Goal: Check status: Check status

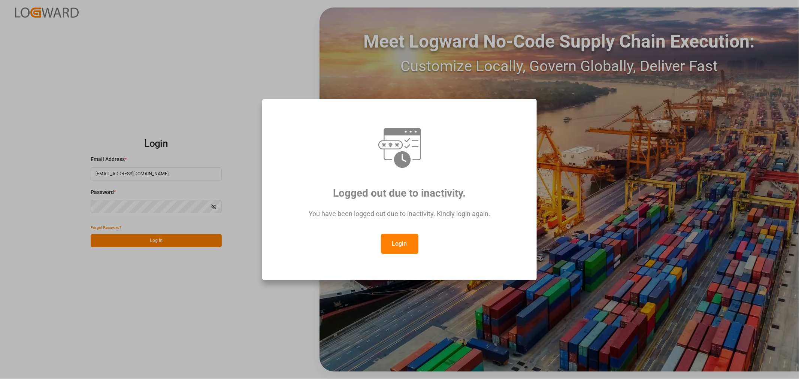
click at [400, 248] on button "Login" at bounding box center [399, 244] width 37 height 20
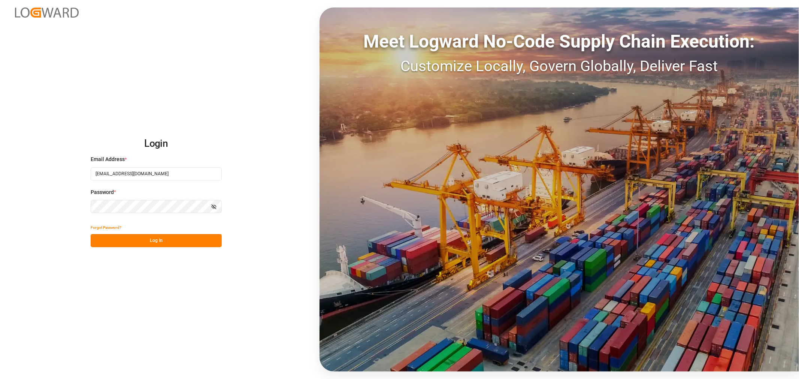
click at [155, 242] on button "Log In" at bounding box center [156, 240] width 131 height 13
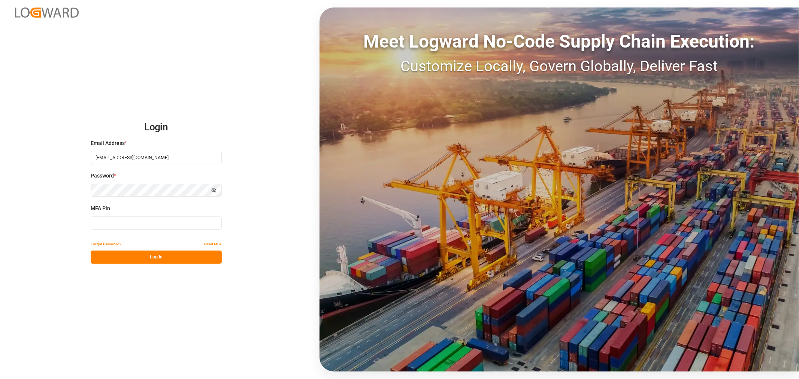
click at [149, 227] on input at bounding box center [156, 222] width 131 height 13
type input "933738"
click at [146, 256] on button "Log In" at bounding box center [156, 256] width 131 height 13
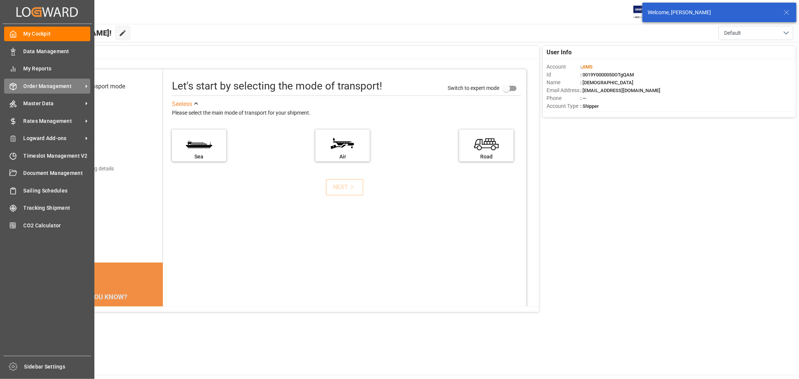
click at [42, 87] on span "Order Management" at bounding box center [53, 86] width 59 height 8
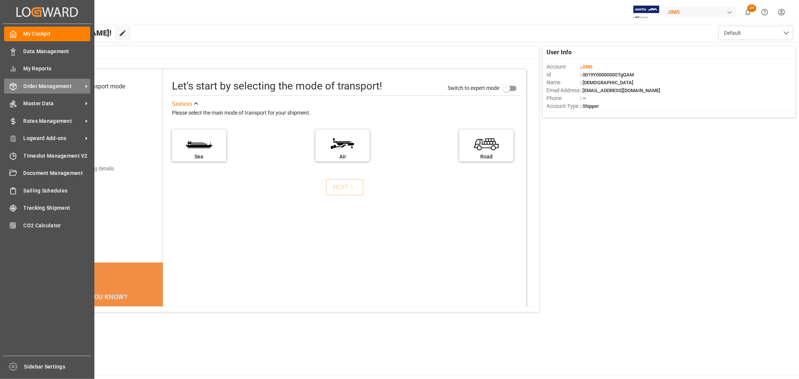
click at [51, 86] on span "Order Management" at bounding box center [53, 86] width 59 height 8
click at [40, 83] on span "Order Management" at bounding box center [53, 86] width 59 height 8
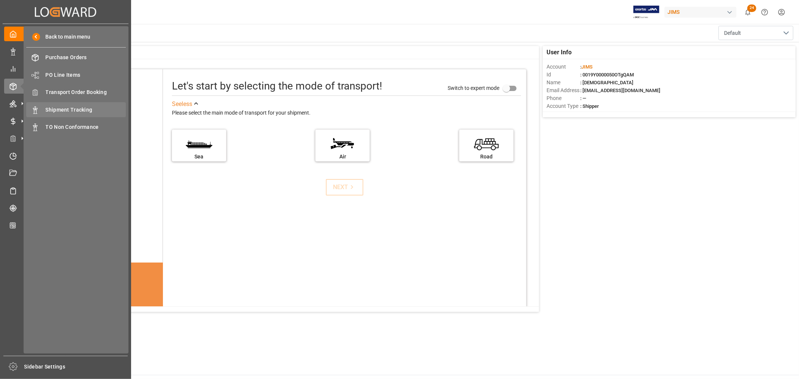
click at [72, 106] on span "Shipment Tracking" at bounding box center [86, 110] width 80 height 8
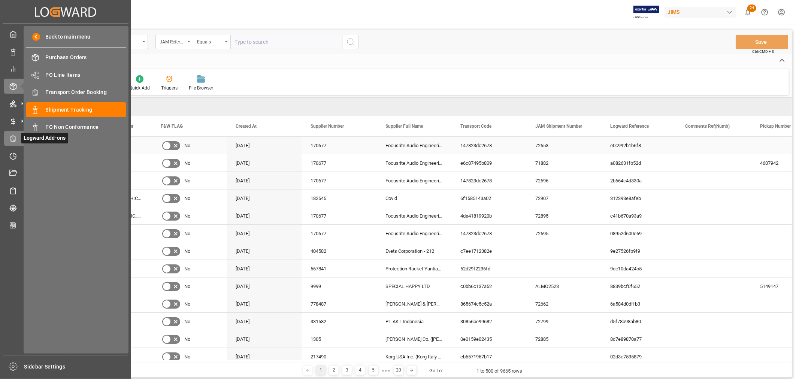
click at [59, 144] on div "Created by potrace 1.15, written by [PERSON_NAME] [DATE]-[DATE] Created by potr…" at bounding box center [399, 189] width 799 height 379
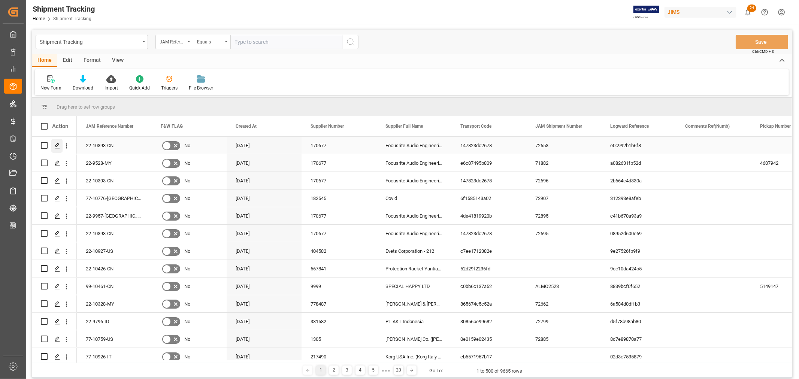
click at [56, 144] on icon "Press SPACE to select this row." at bounding box center [57, 146] width 6 height 6
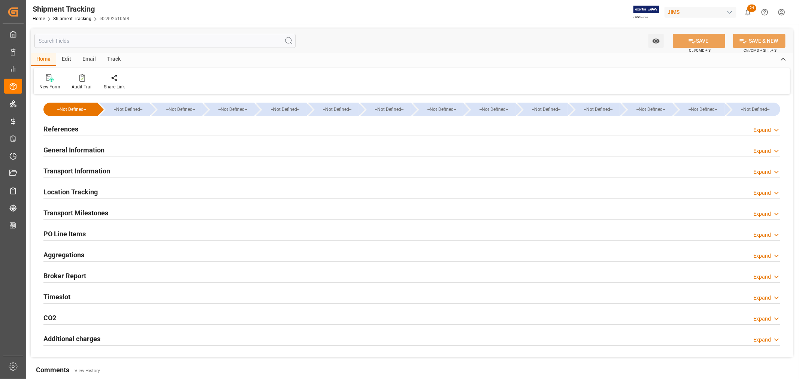
type input "[DATE] 00:00"
type input "[DATE]"
type input "[DATE] 00:00"
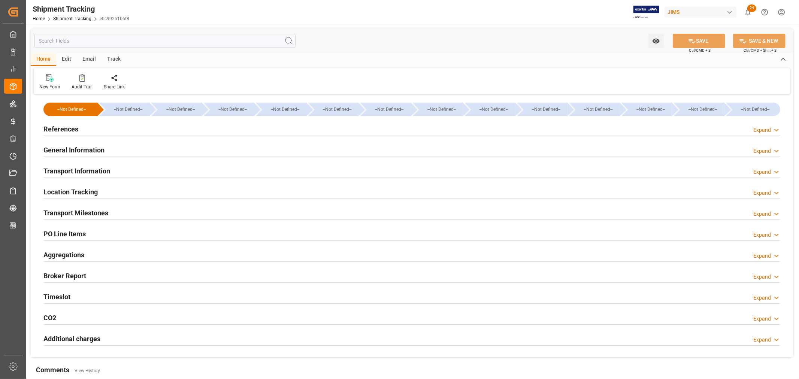
type input "[DATE] 23:59"
type input "[DATE]"
type input "[DATE] 00:00"
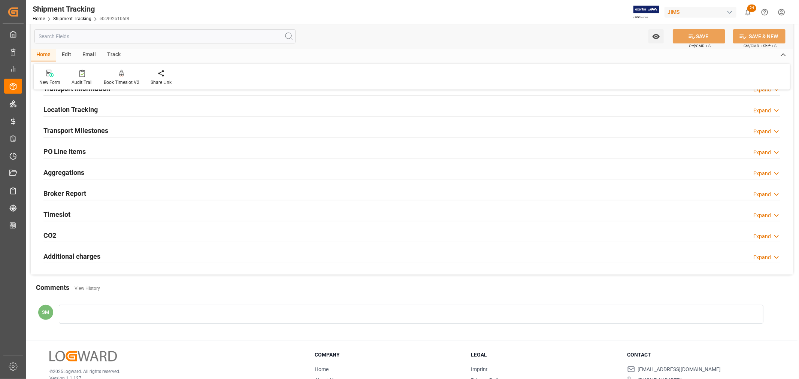
scroll to position [83, 0]
click at [73, 130] on h2 "Transport Milestones" at bounding box center [75, 130] width 65 height 10
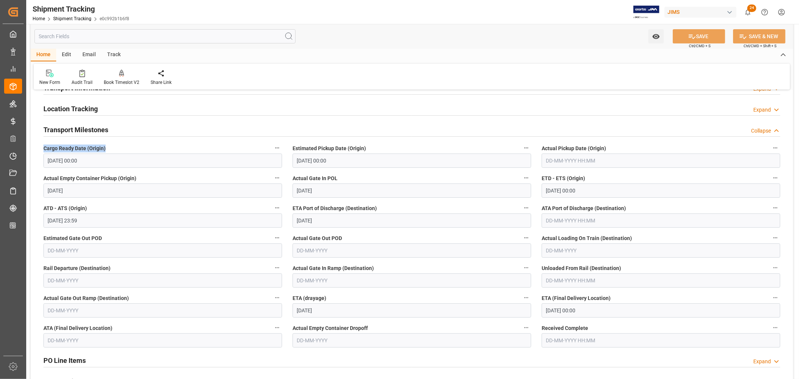
drag, startPoint x: 110, startPoint y: 150, endPoint x: 43, endPoint y: 147, distance: 67.4
click at [43, 147] on label "Cargo Ready Date (Origin)" at bounding box center [162, 148] width 239 height 10
copy span "Cargo Ready Date (Origin)"
drag, startPoint x: 292, startPoint y: 180, endPoint x: 336, endPoint y: 177, distance: 43.5
click at [336, 177] on span "Actual Gate In POL" at bounding box center [314, 178] width 45 height 8
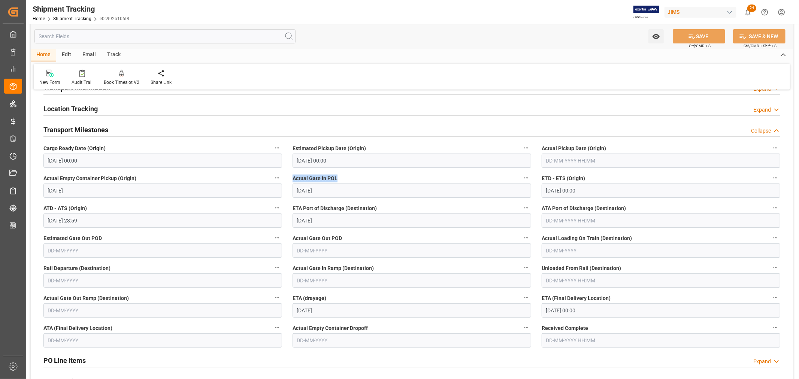
copy span "Actual Gate In POL"
drag, startPoint x: 542, startPoint y: 149, endPoint x: 607, endPoint y: 148, distance: 64.8
click at [607, 148] on label "Actual Pickup Date (Origin)" at bounding box center [660, 148] width 239 height 10
copy span "Actual Pickup Date (Origin)"
drag, startPoint x: 293, startPoint y: 178, endPoint x: 336, endPoint y: 181, distance: 43.1
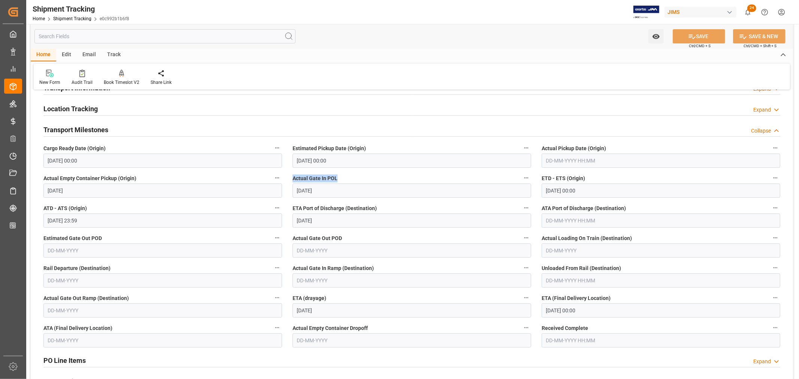
click at [336, 181] on span "Actual Gate In POL" at bounding box center [314, 178] width 45 height 8
copy span "Actual Gate In POL"
drag, startPoint x: 41, startPoint y: 207, endPoint x: 90, endPoint y: 207, distance: 48.7
click at [90, 207] on div "ATD - ATS (Origin) [DATE] 23:59" at bounding box center [162, 215] width 249 height 30
copy span "ATD - ATS (Origin)"
